Goal: Task Accomplishment & Management: Manage account settings

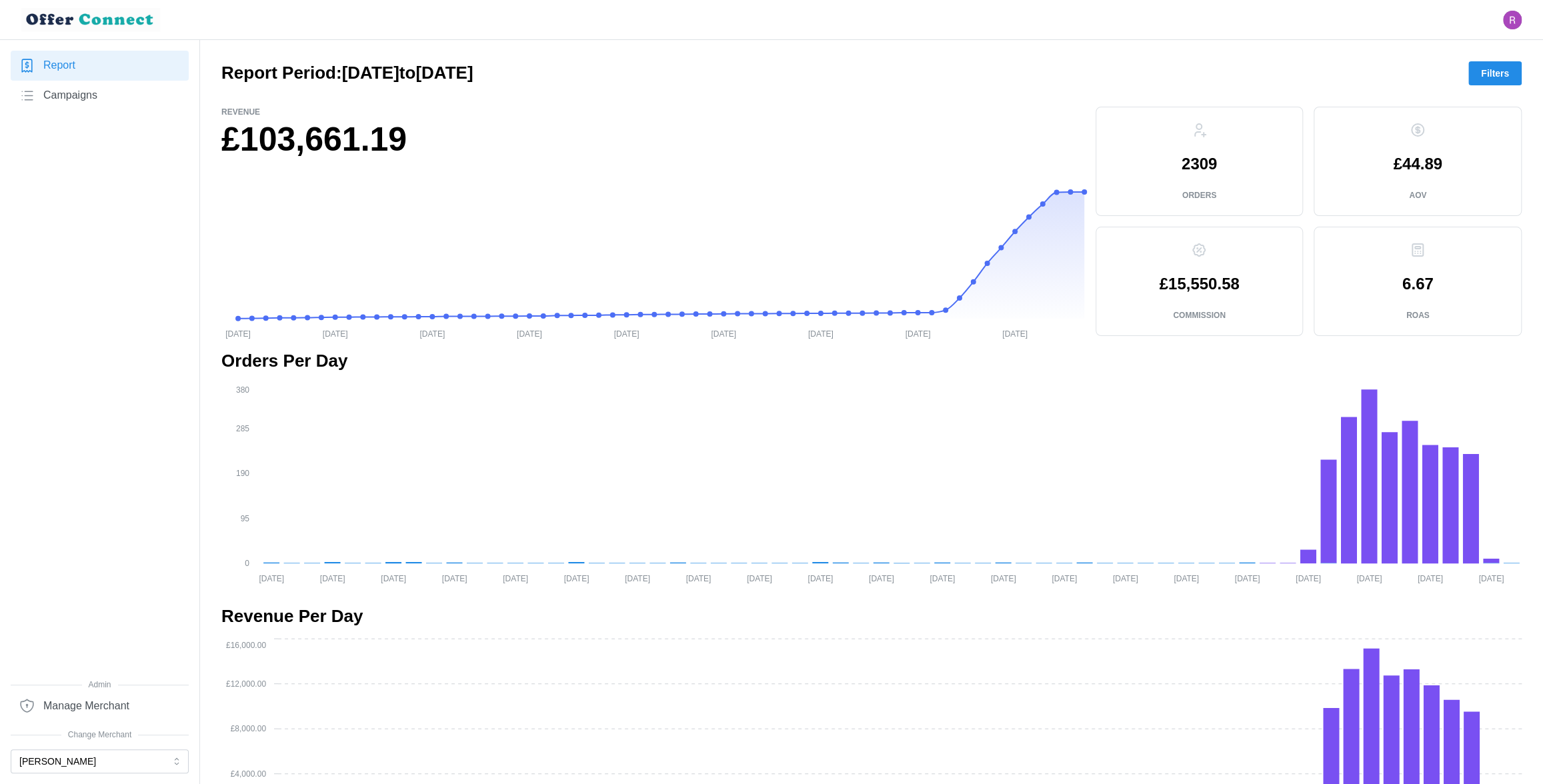
click at [330, 363] on h2 "Orders Per Day" at bounding box center [871, 360] width 1300 height 23
click at [100, 756] on button "[PERSON_NAME]" at bounding box center [99, 761] width 178 height 24
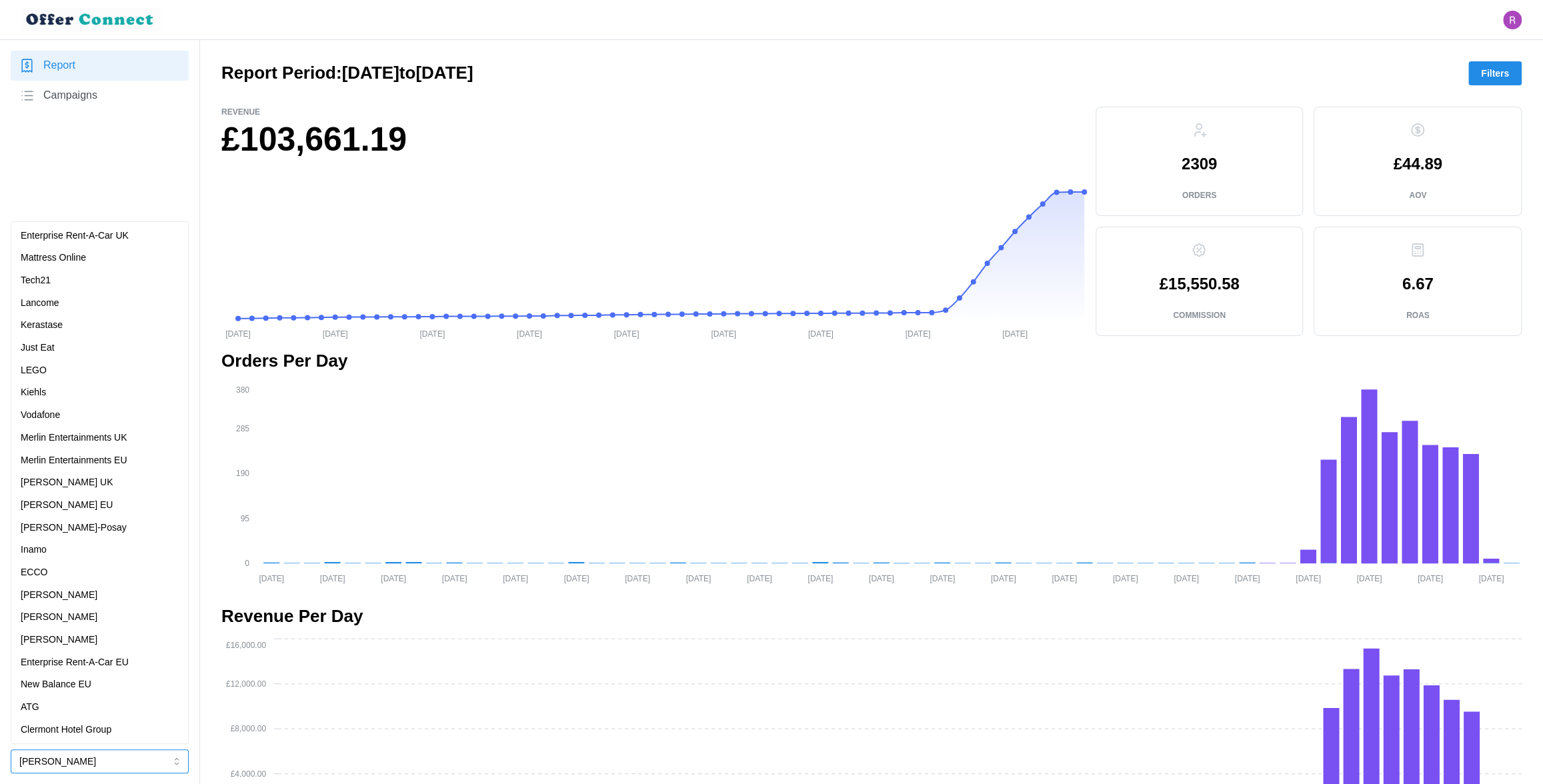
click at [79, 685] on p "New Balance EU" at bounding box center [56, 684] width 71 height 15
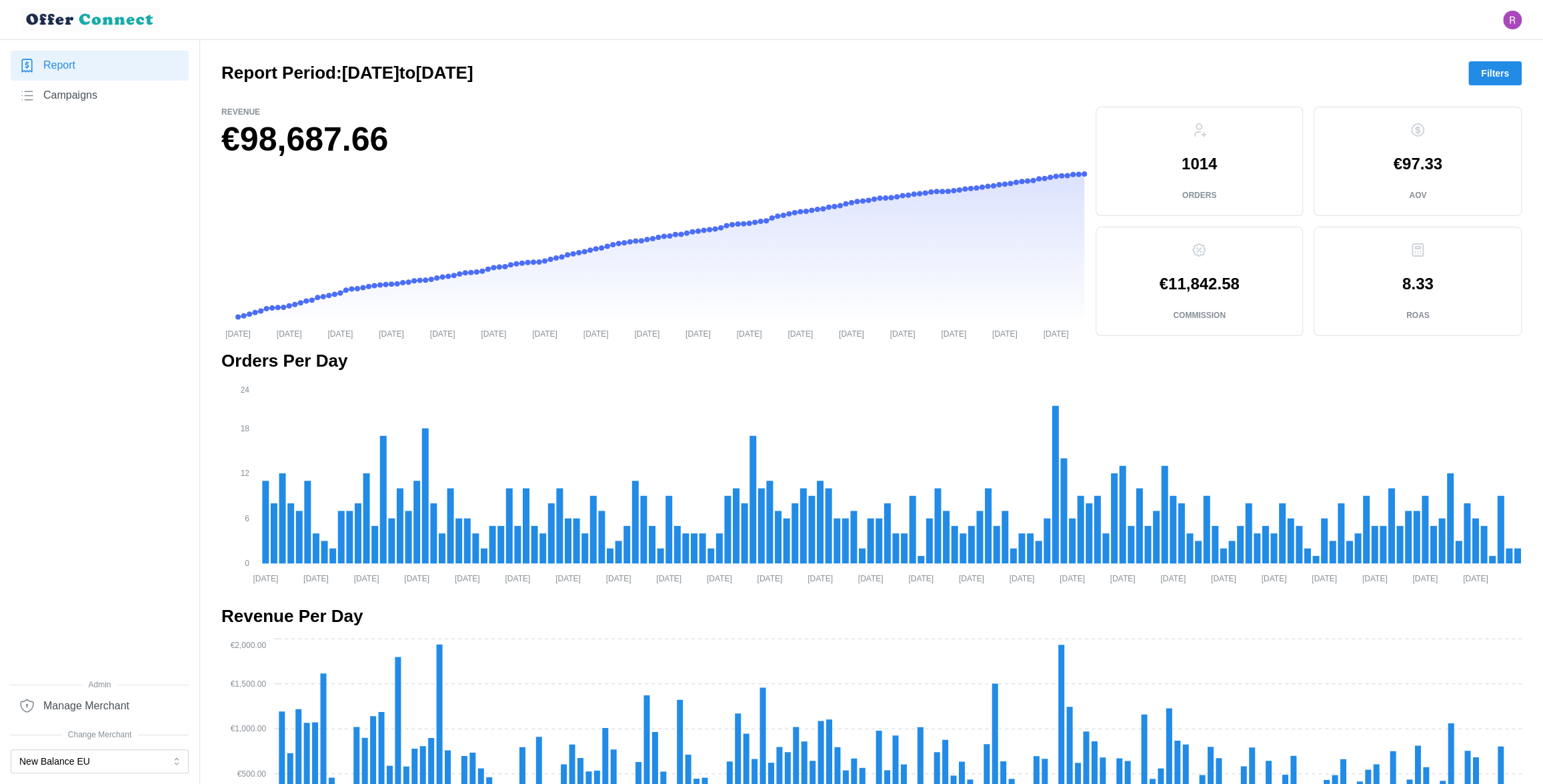
click at [93, 705] on span "Manage Merchant" at bounding box center [86, 706] width 86 height 17
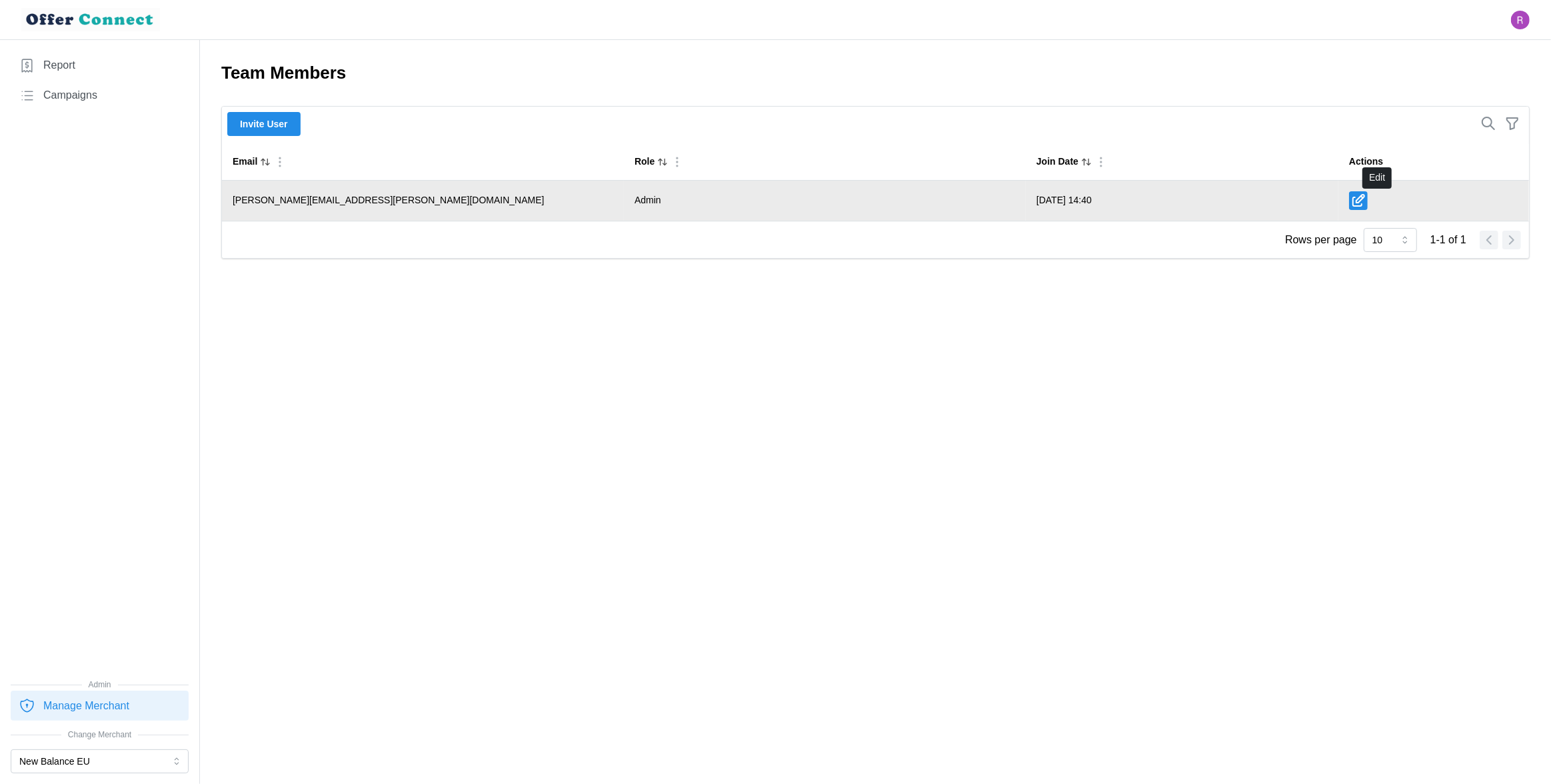
click at [1366, 200] on icon "button" at bounding box center [1358, 200] width 16 height 16
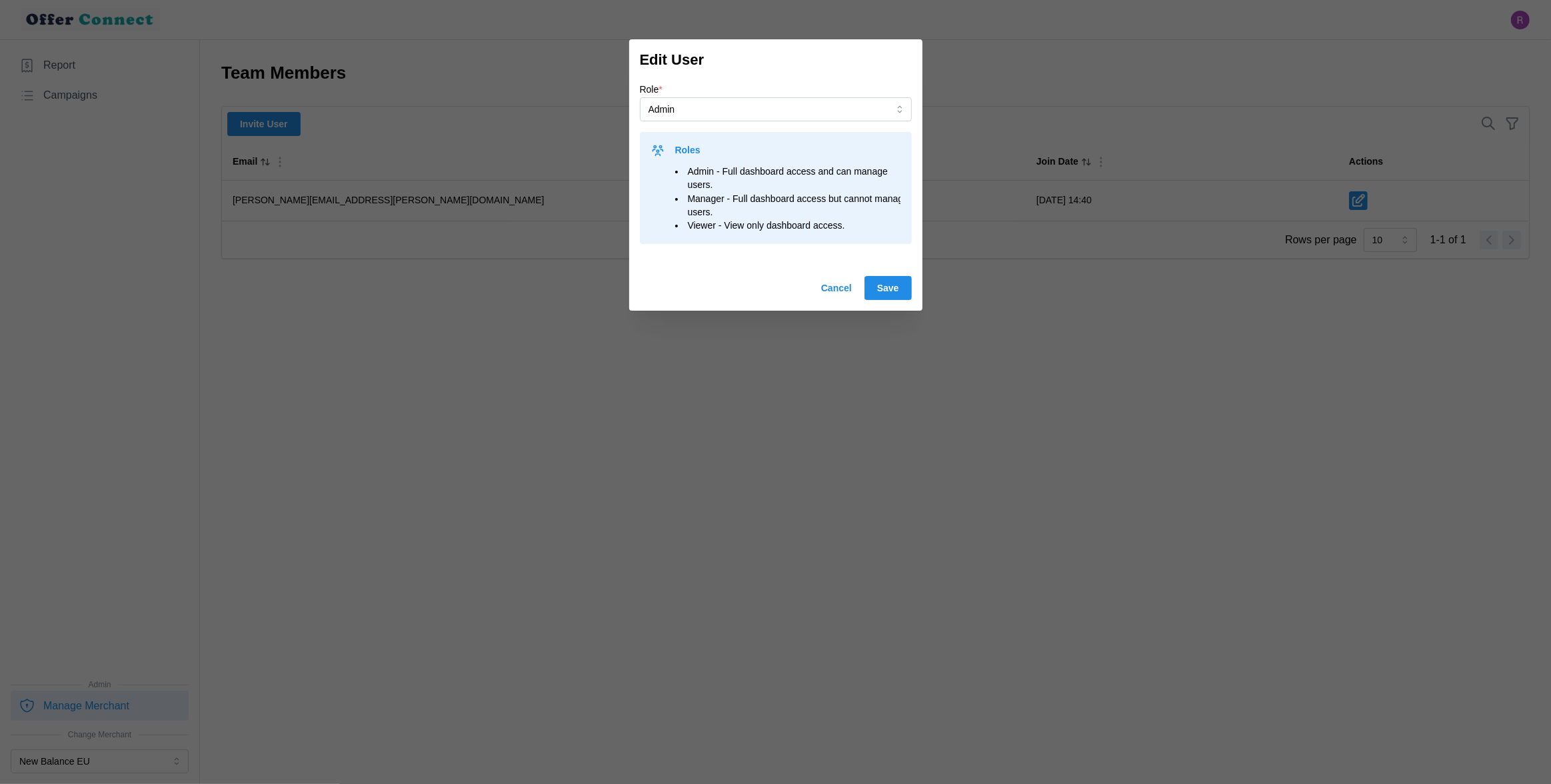
click at [824, 288] on span "Cancel" at bounding box center [836, 288] width 30 height 23
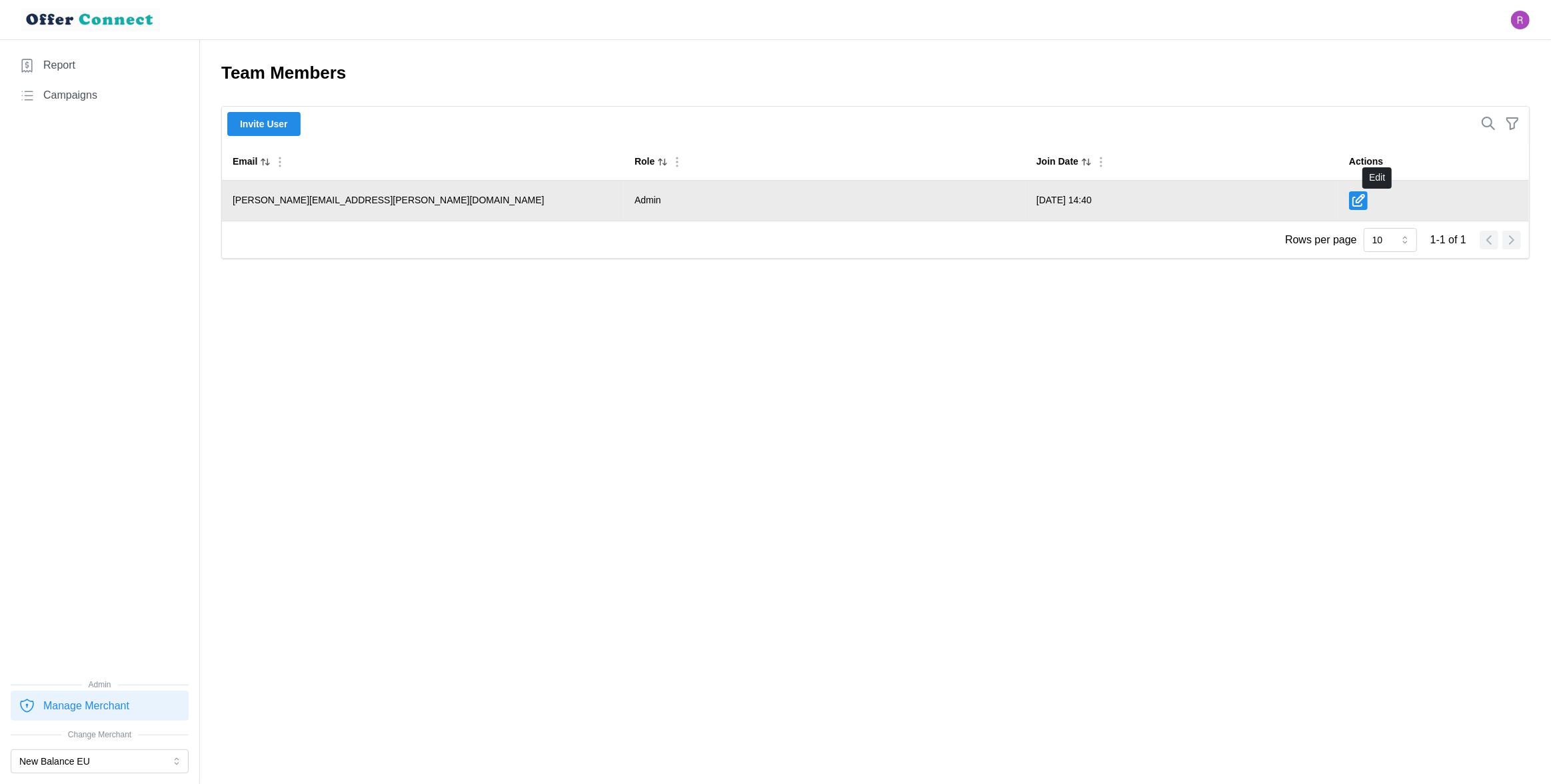
click at [1365, 202] on icon "button" at bounding box center [1360, 198] width 8 height 8
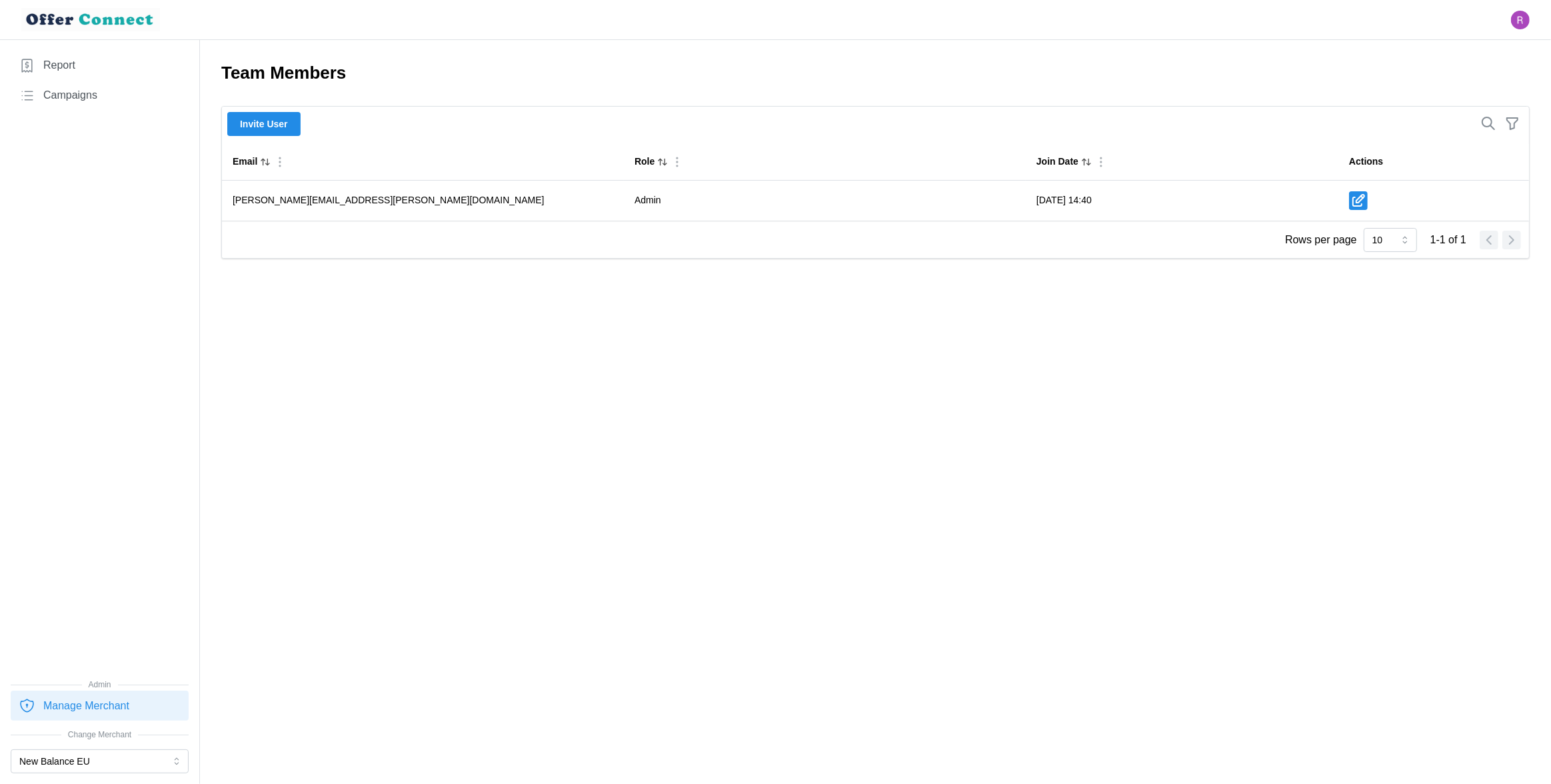
click at [742, 329] on main "Team Members Invite User Email Role Join Date Actions [PERSON_NAME][EMAIL_ADDRE…" at bounding box center [776, 392] width 1551 height 784
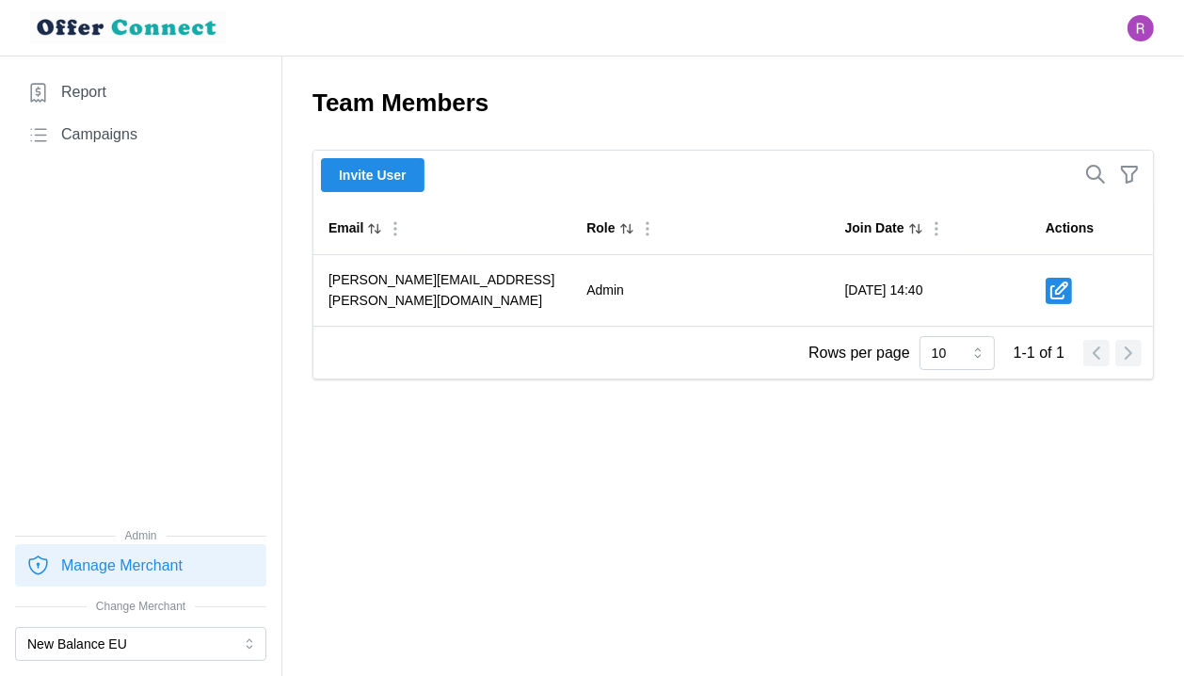
click at [645, 453] on main "Team Members Invite User Email Role Join Date Actions [PERSON_NAME][EMAIL_ADDRE…" at bounding box center [592, 338] width 1184 height 676
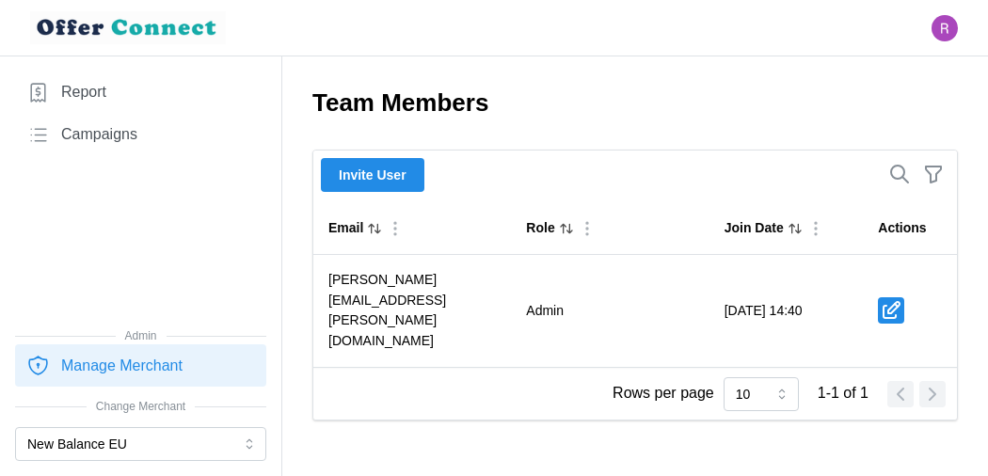
click at [156, 360] on span "Manage Merchant" at bounding box center [121, 367] width 121 height 24
click at [430, 413] on main "Team Members Invite User Email Role Join Date Actions [PERSON_NAME][EMAIL_ADDRE…" at bounding box center [494, 238] width 988 height 476
